Goal: Task Accomplishment & Management: Use online tool/utility

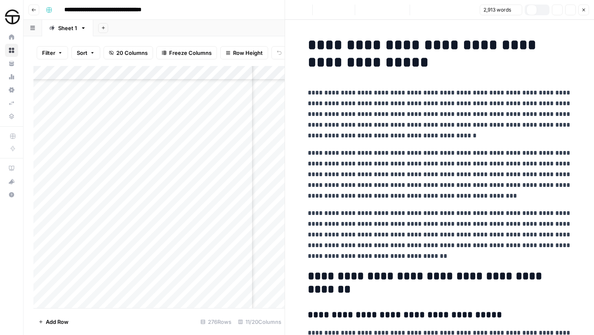
scroll to position [3533, 254]
click at [587, 9] on button "Close" at bounding box center [583, 10] width 11 height 11
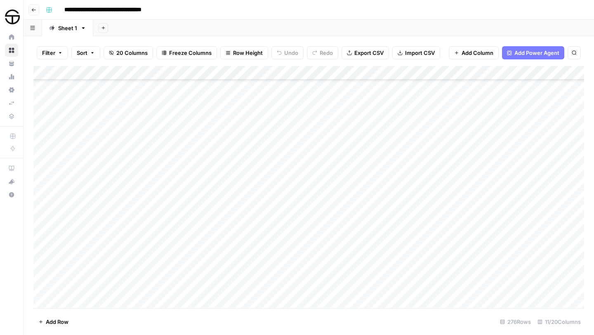
scroll to position [222, 0]
